Goal: Check status: Check status

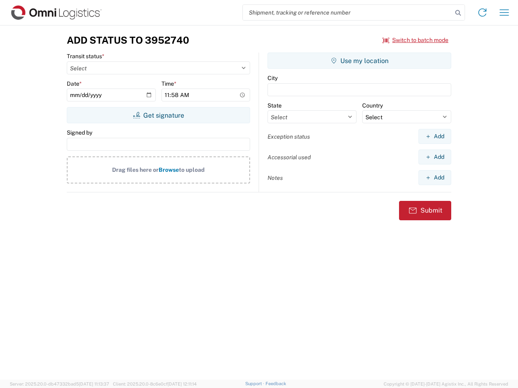
click at [347, 13] on input "search" at bounding box center [347, 12] width 209 height 15
click at [458, 13] on icon at bounding box center [457, 12] width 11 height 11
click at [482, 13] on icon at bounding box center [482, 12] width 13 height 13
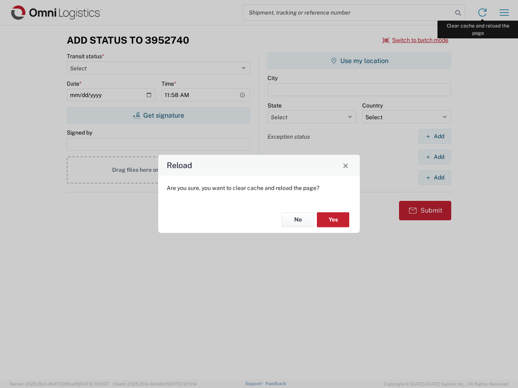
click at [504, 13] on div "Reload Are you sure, you want to clear cache and reload the page? No Yes" at bounding box center [259, 194] width 518 height 388
click at [415, 40] on div "Reload Are you sure, you want to clear cache and reload the page? No Yes" at bounding box center [259, 194] width 518 height 388
click at [158, 115] on div "Reload Are you sure, you want to clear cache and reload the page? No Yes" at bounding box center [259, 194] width 518 height 388
click at [359, 61] on div "Reload Are you sure, you want to clear cache and reload the page? No Yes" at bounding box center [259, 194] width 518 height 388
click at [434, 136] on div "Reload Are you sure, you want to clear cache and reload the page? No Yes" at bounding box center [259, 194] width 518 height 388
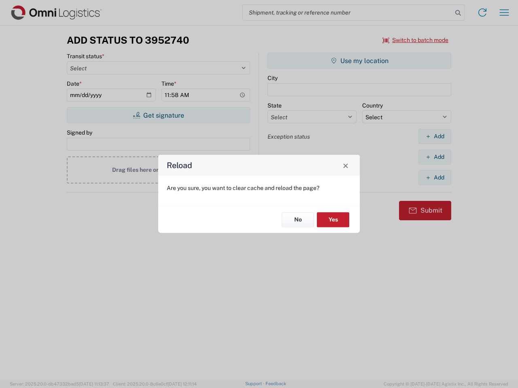
click at [434, 157] on div "Reload Are you sure, you want to clear cache and reload the page? No Yes" at bounding box center [259, 194] width 518 height 388
click at [434, 178] on div "Reload Are you sure, you want to clear cache and reload the page? No Yes" at bounding box center [259, 194] width 518 height 388
